Goal: Task Accomplishment & Management: Manage account settings

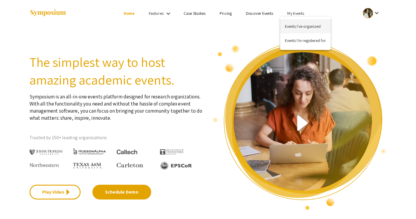
click at [294, 26] on button "Events I've organized" at bounding box center [305, 26] width 50 height 14
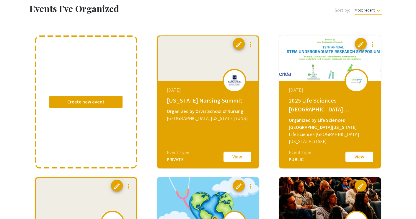
scroll to position [54, 0]
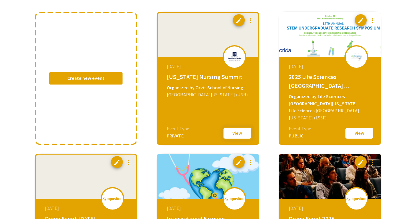
click at [236, 135] on button "View" at bounding box center [238, 133] width 30 height 12
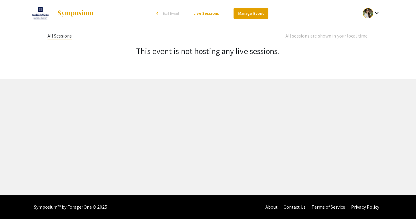
click at [250, 15] on link "Manage Event" at bounding box center [251, 14] width 35 height 12
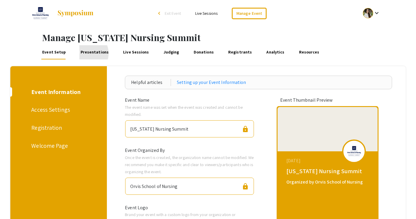
click at [84, 53] on link "Presentations" at bounding box center [94, 52] width 30 height 14
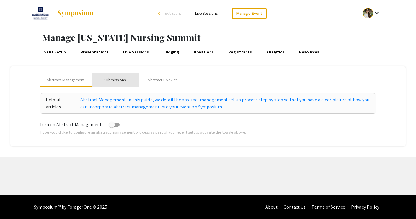
click at [106, 81] on div "Submissions" at bounding box center [115, 80] width 22 height 6
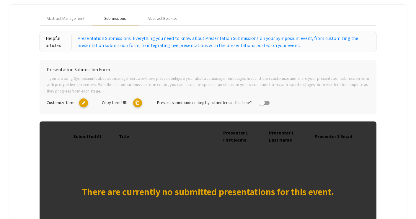
scroll to position [58, 0]
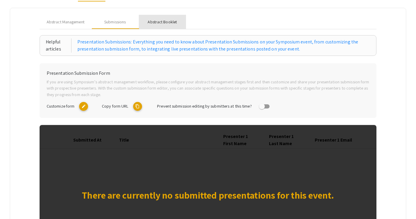
click at [156, 22] on div "Abstract Booklet" at bounding box center [162, 22] width 29 height 6
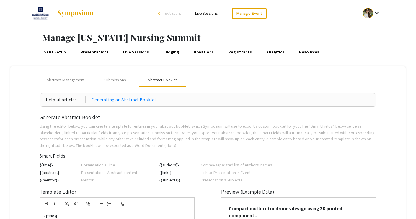
scroll to position [0, 0]
click at [131, 55] on link "Live Sessions" at bounding box center [136, 52] width 28 height 14
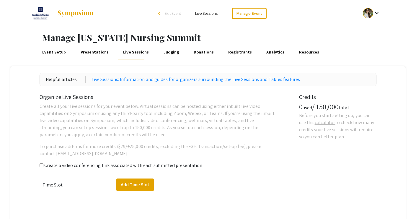
click at [169, 54] on link "Judging" at bounding box center [171, 52] width 18 height 14
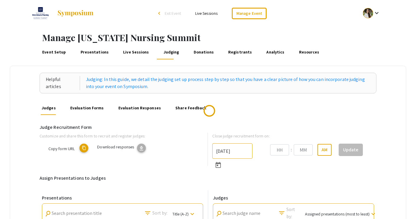
type input "[DATE]"
type input "10"
type input "27"
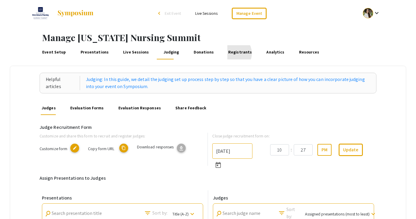
click at [227, 53] on link "Registrants" at bounding box center [240, 52] width 26 height 14
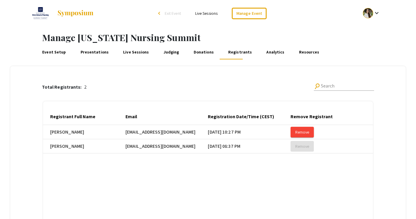
click at [265, 51] on link "Analytics" at bounding box center [275, 52] width 20 height 14
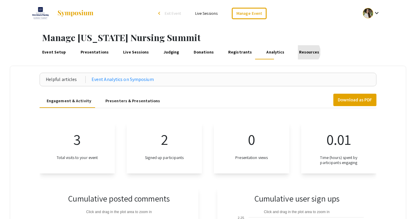
click at [298, 52] on link "Resources" at bounding box center [309, 52] width 22 height 14
click at [164, 12] on li "arrow_back_ios Exit Event" at bounding box center [171, 13] width 34 height 7
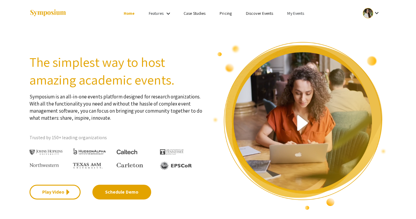
click at [296, 12] on link "My Events" at bounding box center [295, 13] width 17 height 5
click at [290, 25] on button "Events I've organized" at bounding box center [305, 26] width 50 height 14
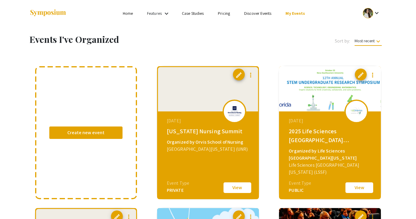
scroll to position [6, 0]
